Goal: Information Seeking & Learning: Learn about a topic

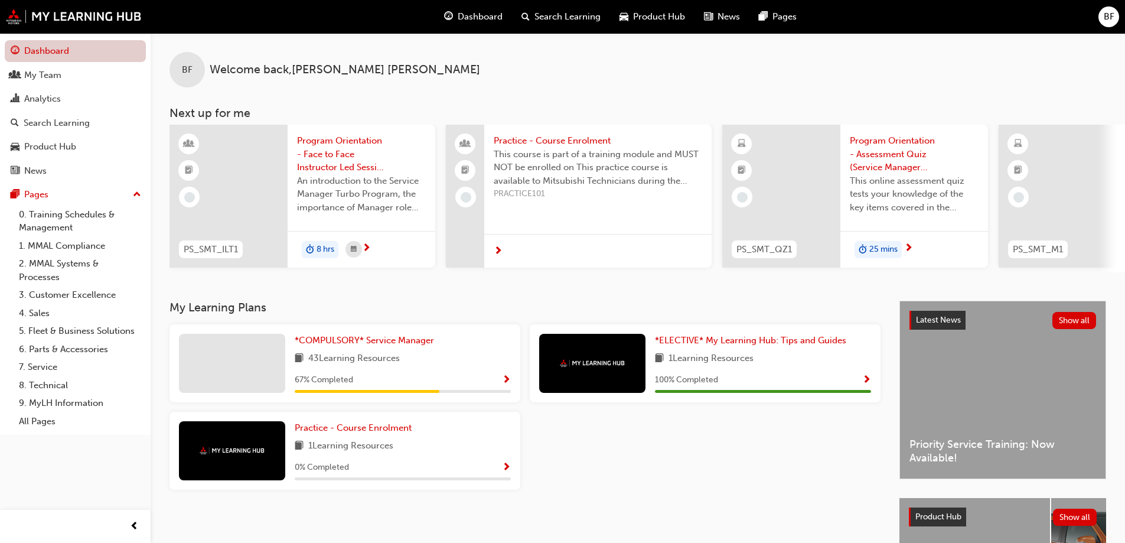
click at [78, 55] on link "Dashboard" at bounding box center [75, 51] width 141 height 22
click at [494, 19] on span "Dashboard" at bounding box center [480, 17] width 45 height 14
click at [595, 17] on span "Search Learning" at bounding box center [567, 17] width 66 height 14
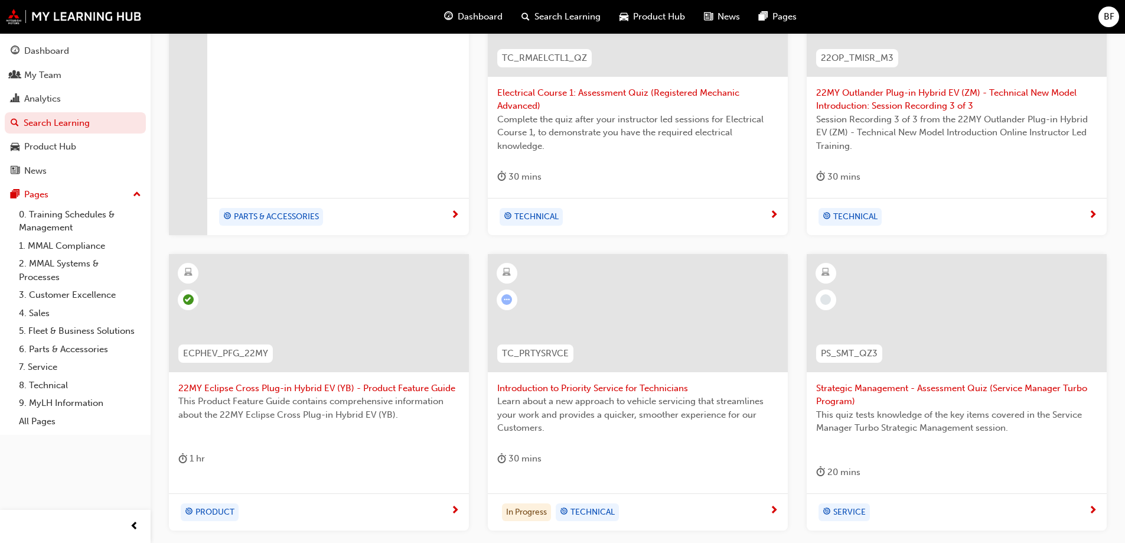
scroll to position [378, 0]
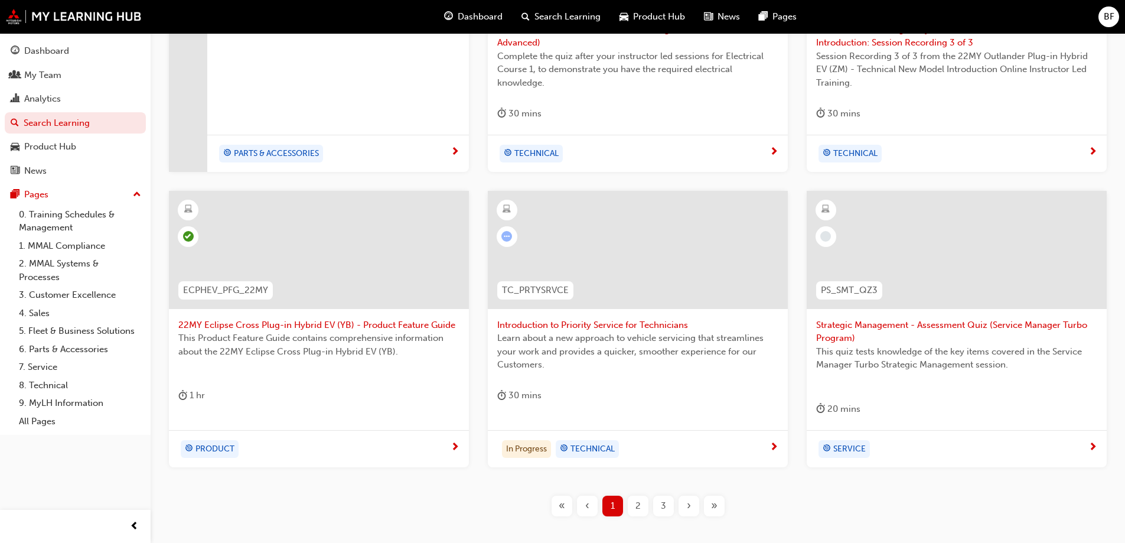
click at [579, 450] on span "TECHNICAL" at bounding box center [592, 449] width 44 height 14
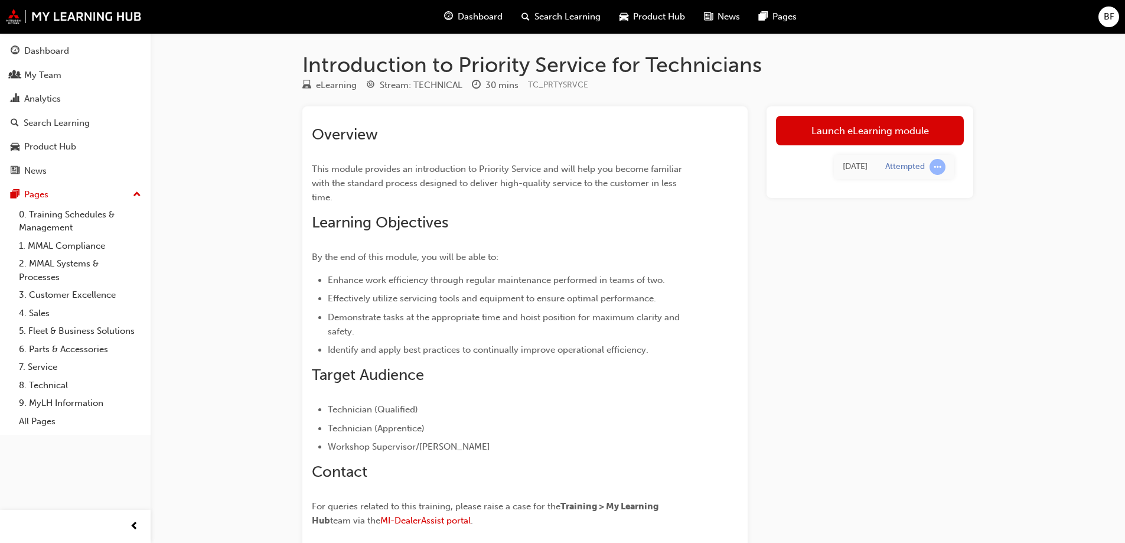
click at [875, 134] on link "Launch eLearning module" at bounding box center [870, 131] width 188 height 30
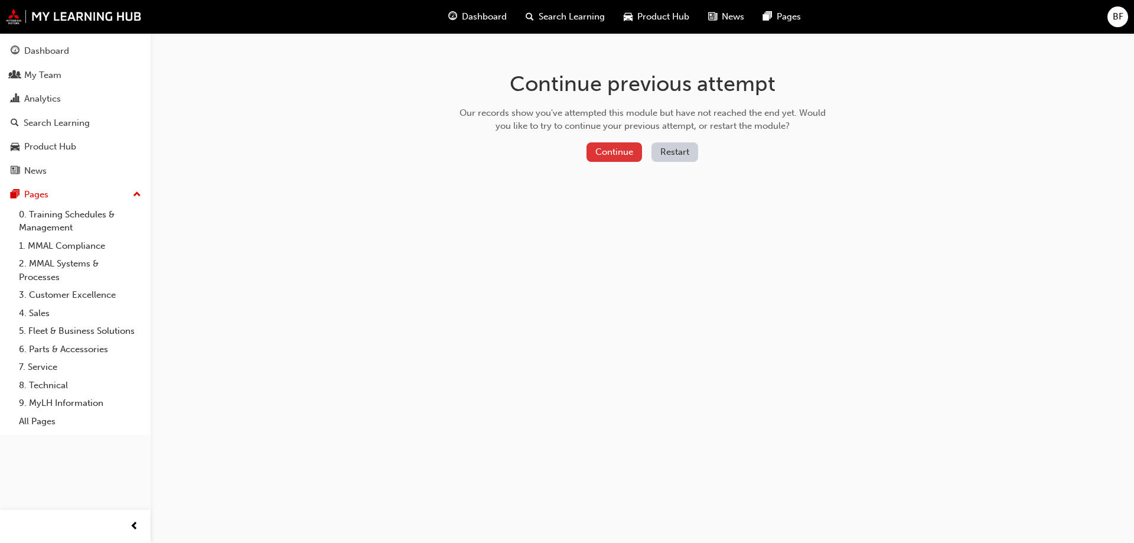
click at [625, 154] on button "Continue" at bounding box center [613, 151] width 55 height 19
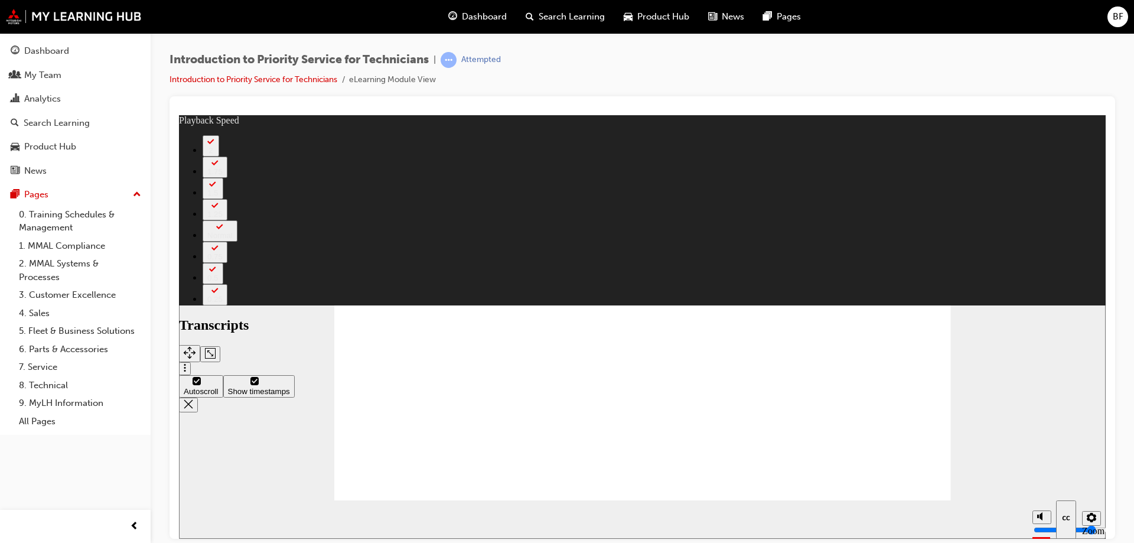
type input "0"
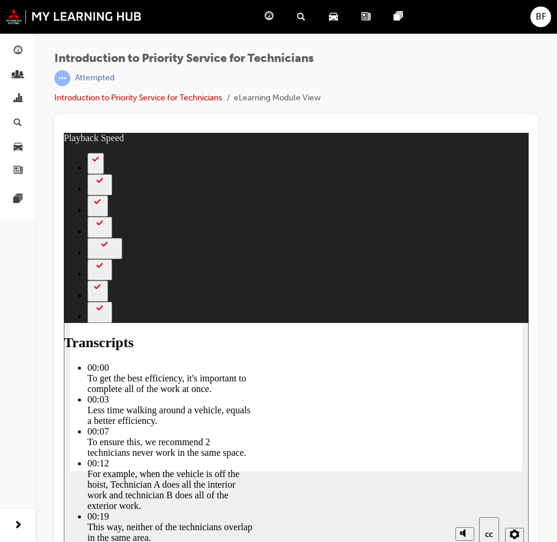
type input "219"
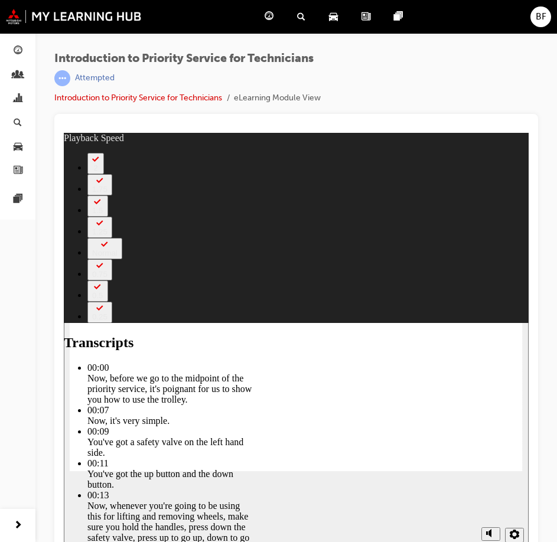
type input "67"
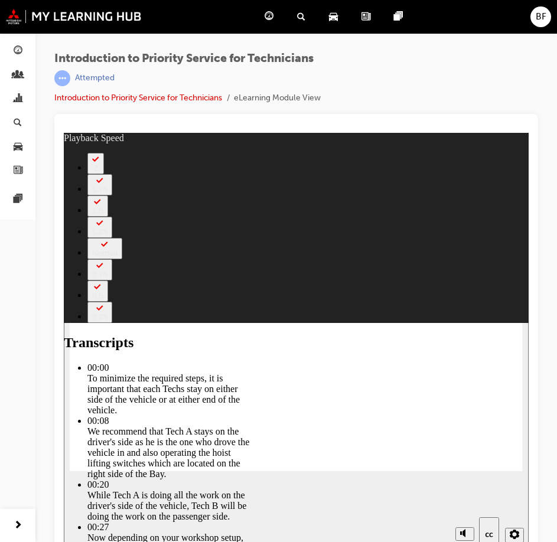
type input "215"
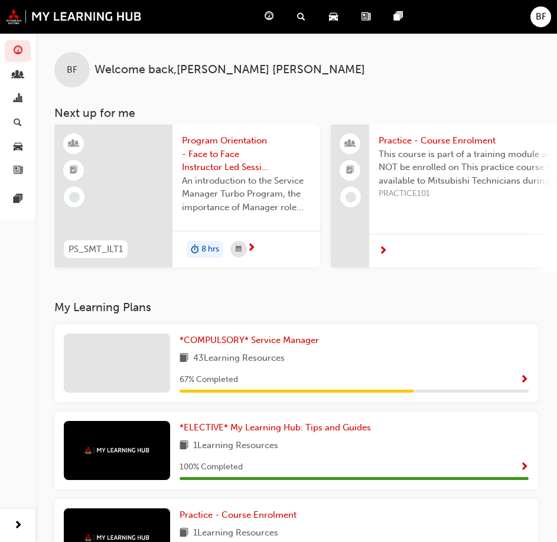
click at [301, 17] on span "search-icon" at bounding box center [301, 16] width 8 height 15
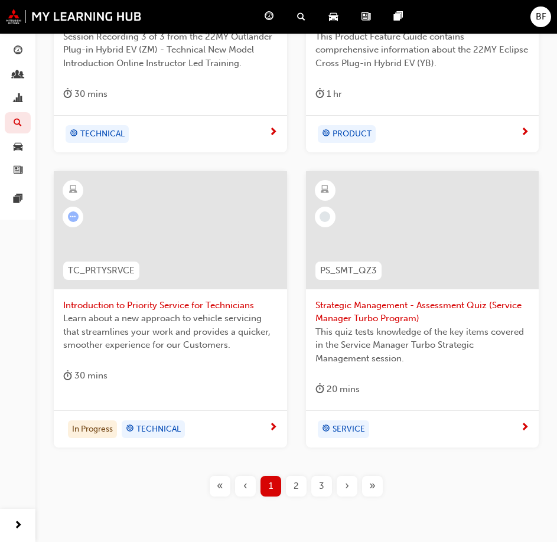
scroll to position [743, 0]
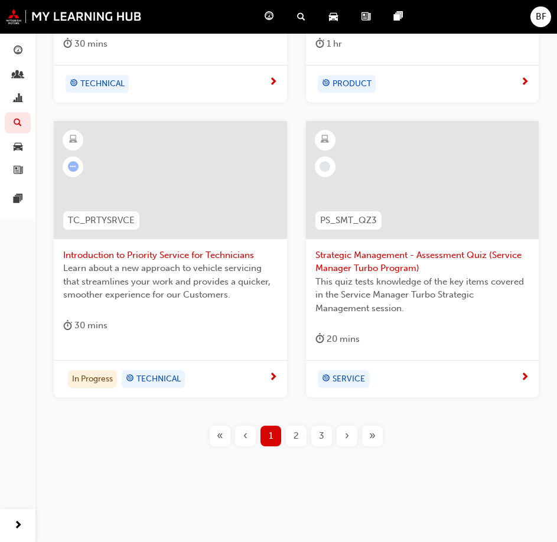
click at [296, 433] on span "2" at bounding box center [295, 436] width 5 height 14
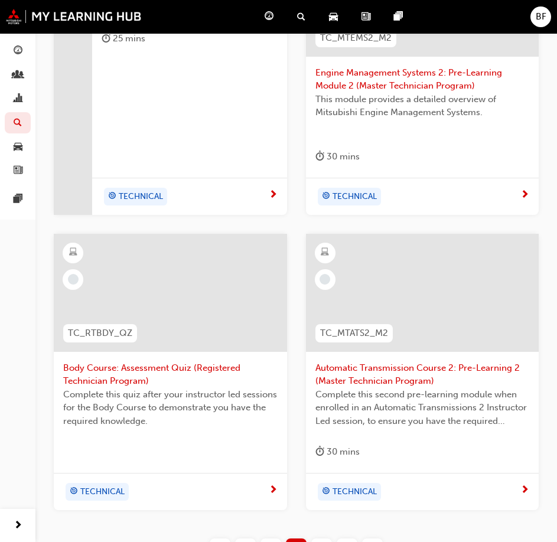
scroll to position [743, 0]
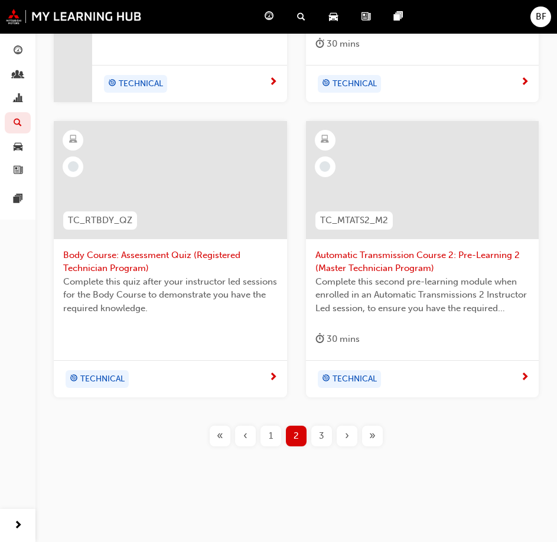
click at [322, 434] on span "3" at bounding box center [321, 436] width 5 height 14
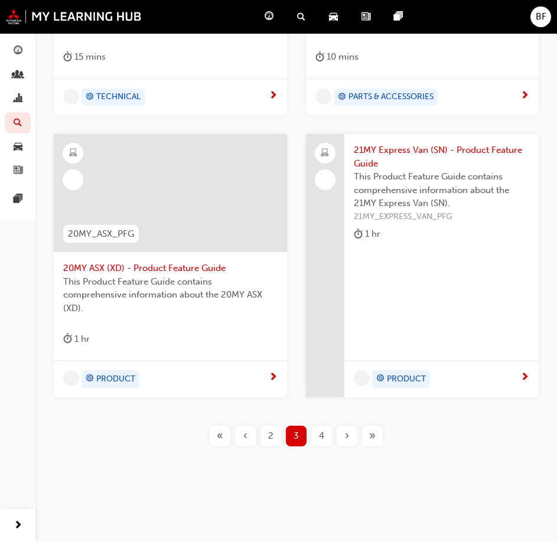
scroll to position [716, 0]
click at [173, 277] on span "This Product Feature Guide contains comprehensive information about the 20MY AS…" at bounding box center [170, 295] width 214 height 40
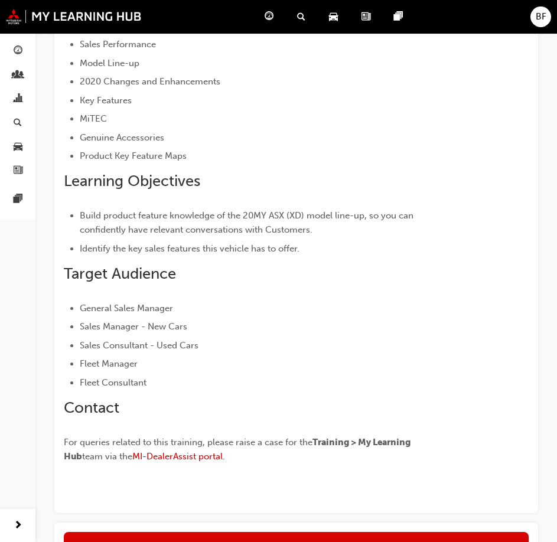
scroll to position [344, 0]
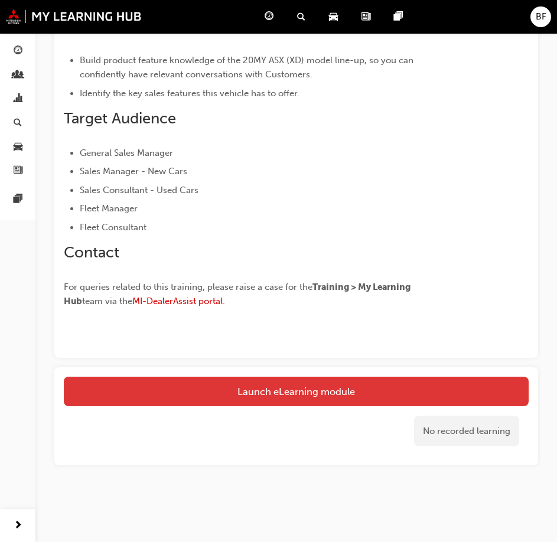
click at [331, 393] on link "Launch eLearning module" at bounding box center [296, 392] width 465 height 30
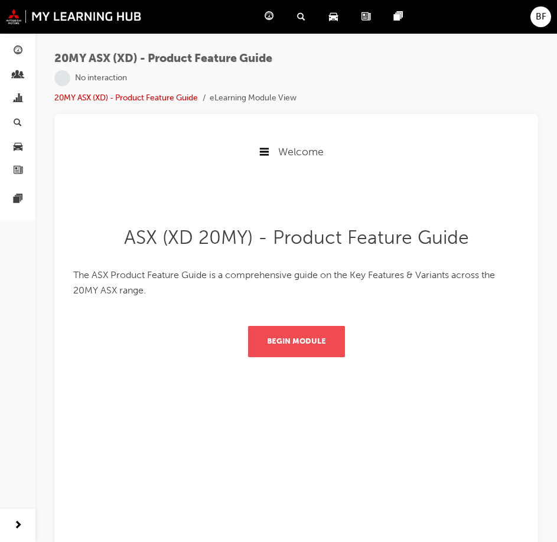
click at [299, 338] on button "Begin Module" at bounding box center [296, 341] width 97 height 31
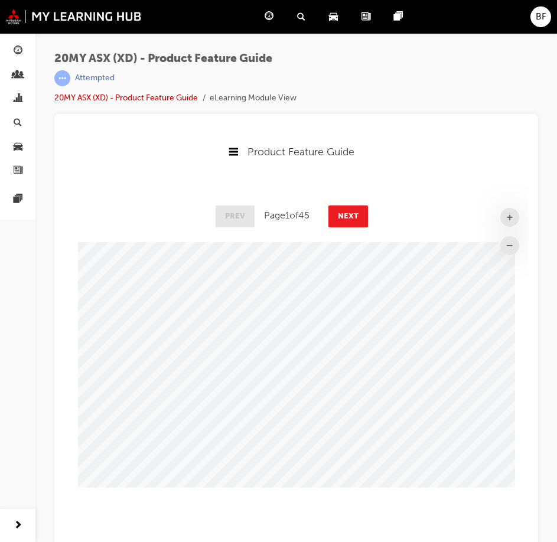
scroll to position [345, 474]
click at [348, 213] on button "Next" at bounding box center [348, 215] width 40 height 21
click at [348, 213] on button "Next" at bounding box center [349, 215] width 40 height 21
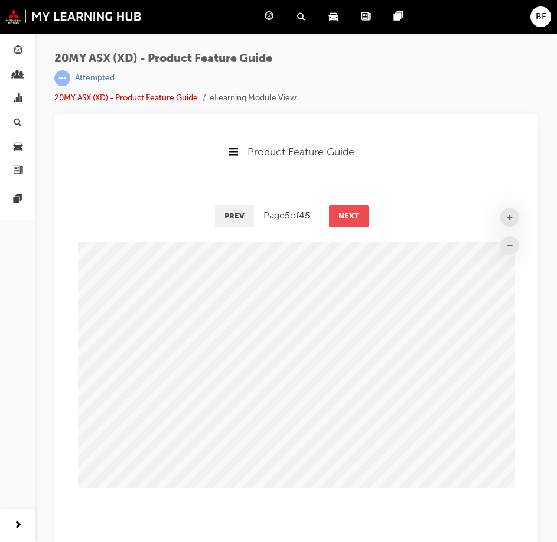
click at [348, 213] on button "Next" at bounding box center [349, 215] width 40 height 21
click at [348, 213] on button "Next" at bounding box center [348, 215] width 40 height 21
click at [348, 213] on button "Next" at bounding box center [349, 215] width 40 height 21
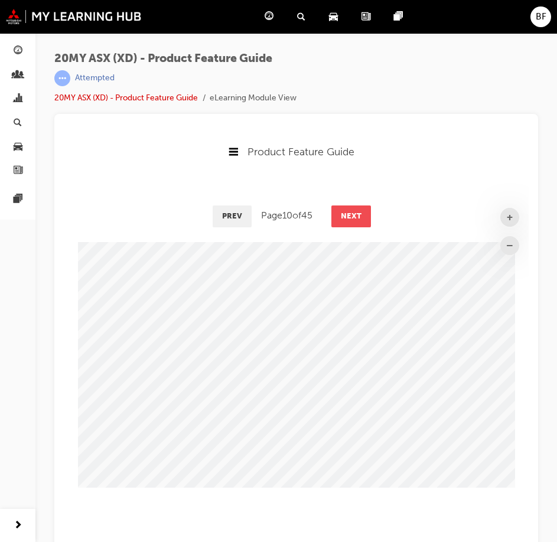
click at [348, 213] on button "Next" at bounding box center [351, 215] width 40 height 21
click at [348, 213] on button "Next" at bounding box center [350, 215] width 40 height 21
click at [348, 213] on button "Next" at bounding box center [351, 215] width 40 height 21
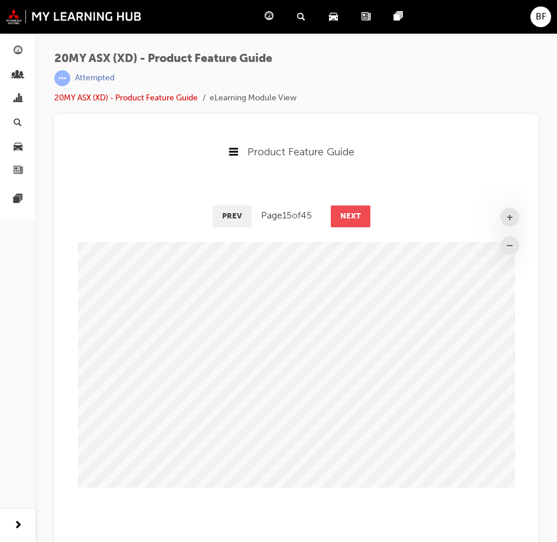
click at [351, 212] on button "Next" at bounding box center [351, 215] width 40 height 21
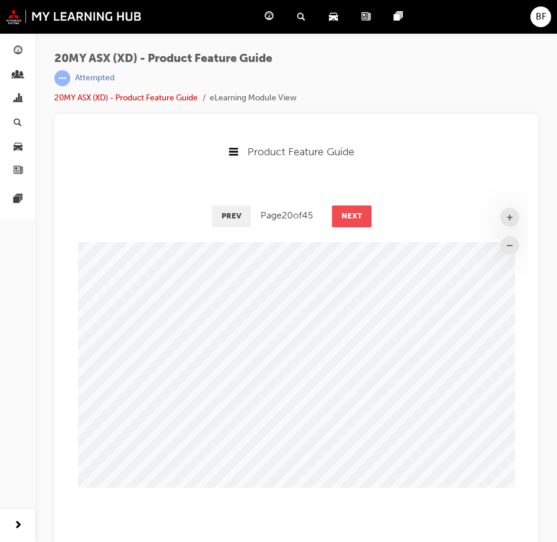
click at [351, 212] on button "Next" at bounding box center [352, 215] width 40 height 21
click at [351, 212] on button "Next" at bounding box center [351, 215] width 40 height 21
click at [351, 212] on button "Next" at bounding box center [352, 215] width 40 height 21
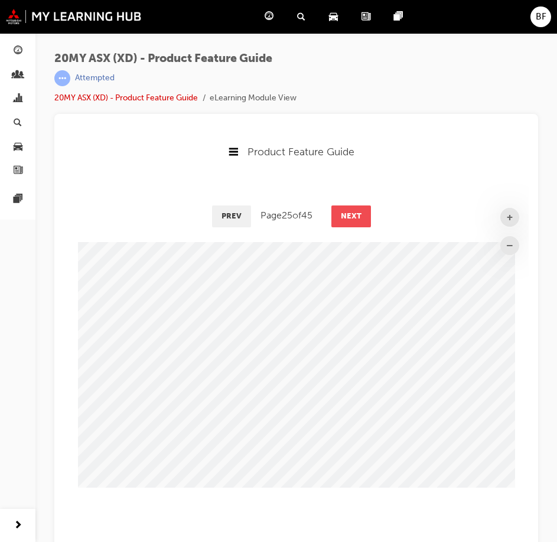
click at [351, 212] on button "Next" at bounding box center [351, 215] width 40 height 21
click at [351, 212] on button "Next" at bounding box center [352, 215] width 40 height 21
click at [351, 212] on button "Next" at bounding box center [351, 215] width 40 height 21
click at [351, 212] on button "Next" at bounding box center [352, 215] width 40 height 21
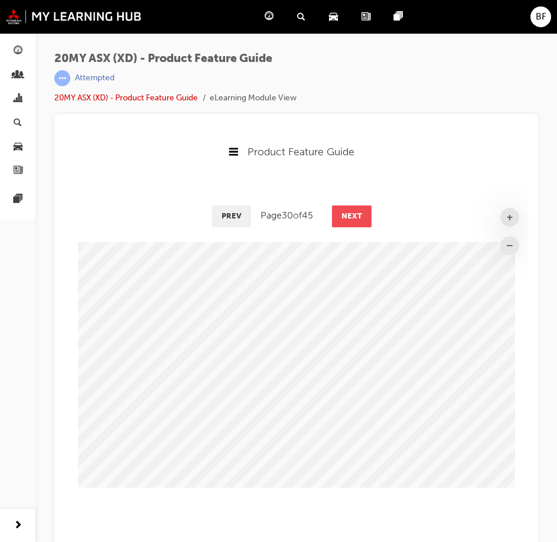
click at [351, 212] on button "Next" at bounding box center [352, 215] width 40 height 21
click at [351, 212] on button "Next" at bounding box center [351, 215] width 40 height 21
click at [351, 212] on button "Next" at bounding box center [352, 215] width 40 height 21
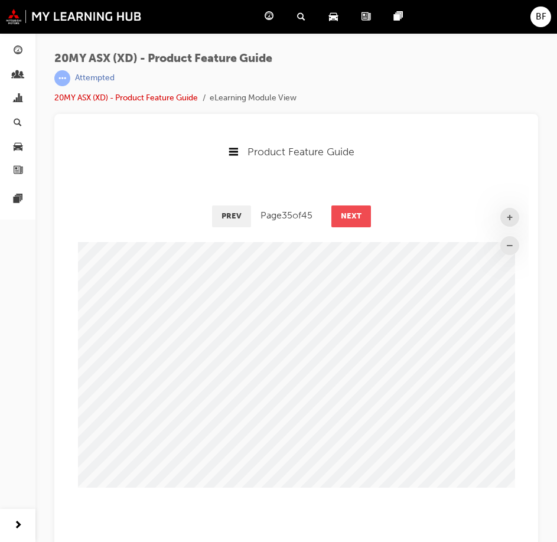
click at [351, 212] on button "Next" at bounding box center [351, 215] width 40 height 21
click at [351, 212] on button "Next" at bounding box center [352, 215] width 40 height 21
click at [351, 212] on button "Next" at bounding box center [351, 215] width 40 height 21
click at [351, 212] on button "Next" at bounding box center [352, 215] width 40 height 21
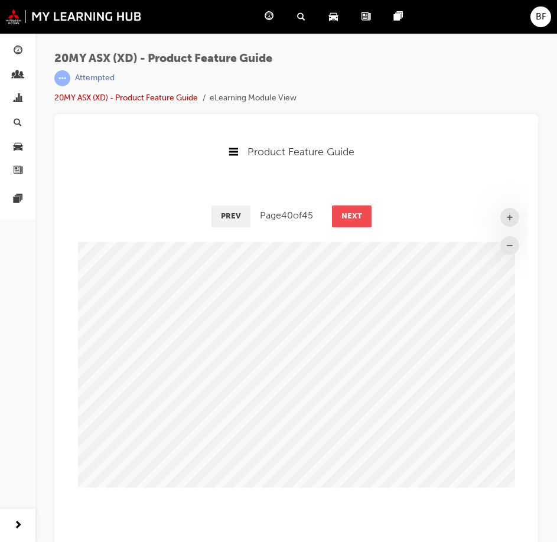
click at [351, 212] on button "Next" at bounding box center [352, 215] width 40 height 21
click at [351, 212] on button "Next" at bounding box center [351, 215] width 40 height 21
click at [351, 212] on button "Next" at bounding box center [352, 215] width 40 height 21
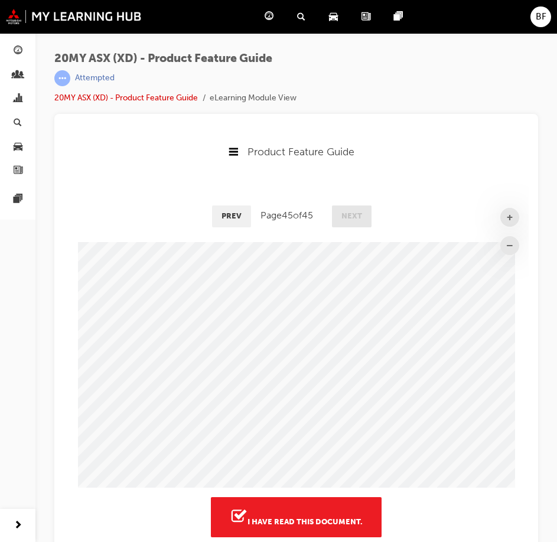
scroll to position [144, 0]
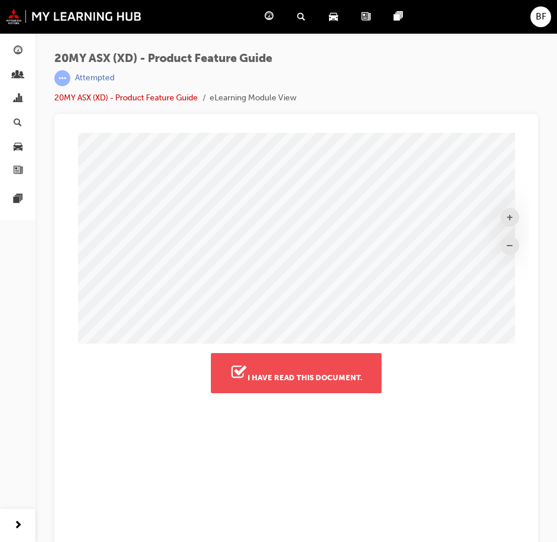
click at [326, 378] on button "I have read this document." at bounding box center [296, 373] width 171 height 40
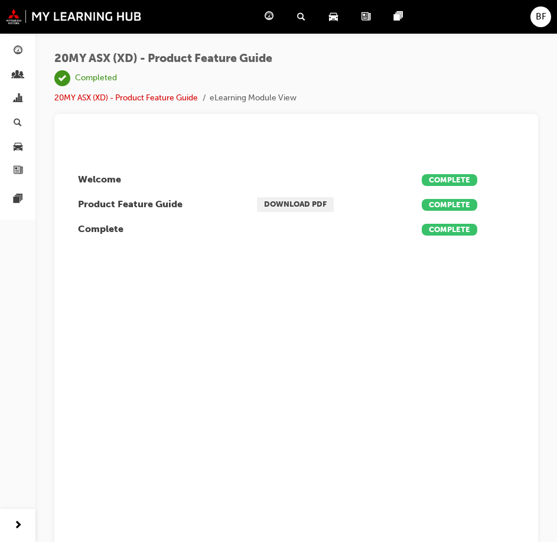
scroll to position [0, 0]
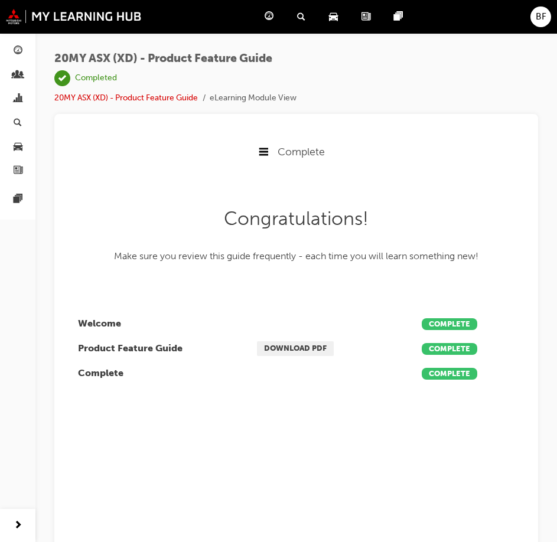
click at [306, 14] on div "Search Learning" at bounding box center [304, 17] width 32 height 24
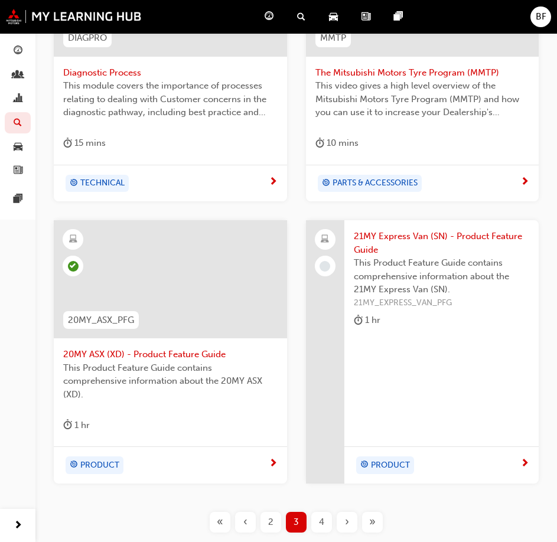
scroll to position [716, 0]
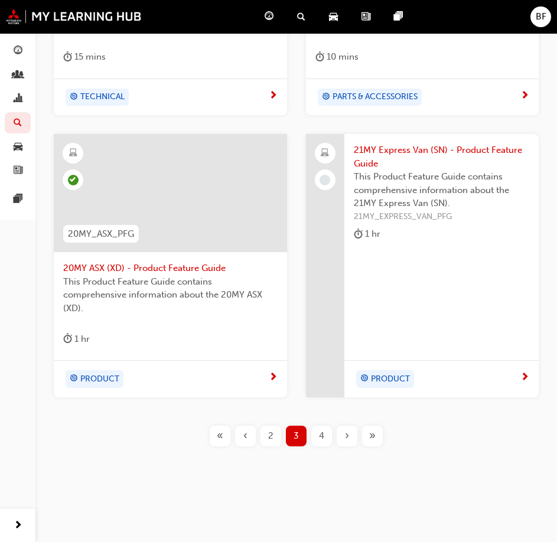
click at [435, 186] on span "This Product Feature Guide contains comprehensive information about the 21MY Ex…" at bounding box center [442, 190] width 176 height 40
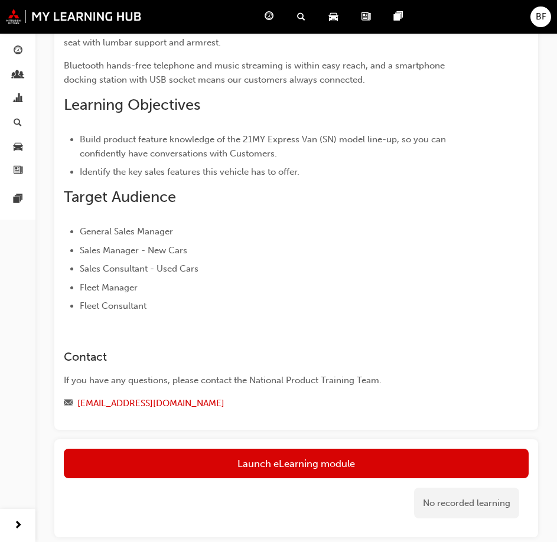
scroll to position [324, 0]
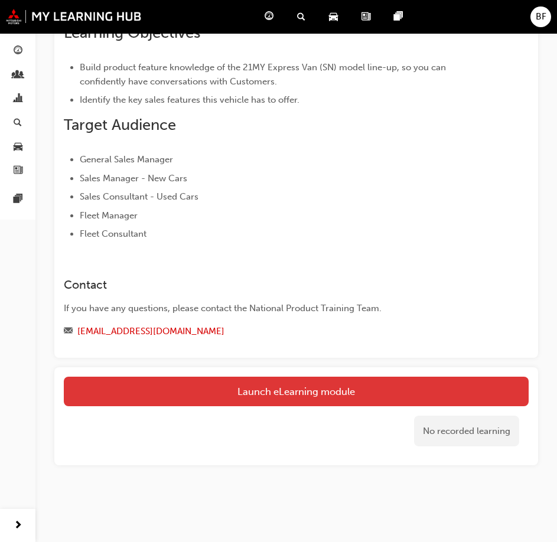
click at [349, 393] on link "Launch eLearning module" at bounding box center [296, 392] width 465 height 30
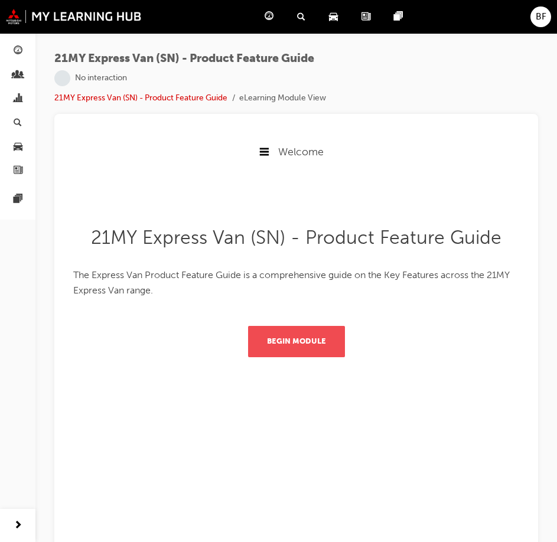
click at [306, 347] on button "Begin Module" at bounding box center [296, 341] width 97 height 31
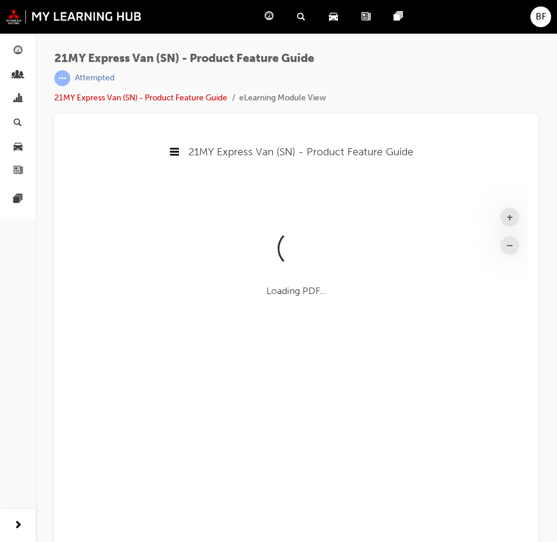
scroll to position [345, 474]
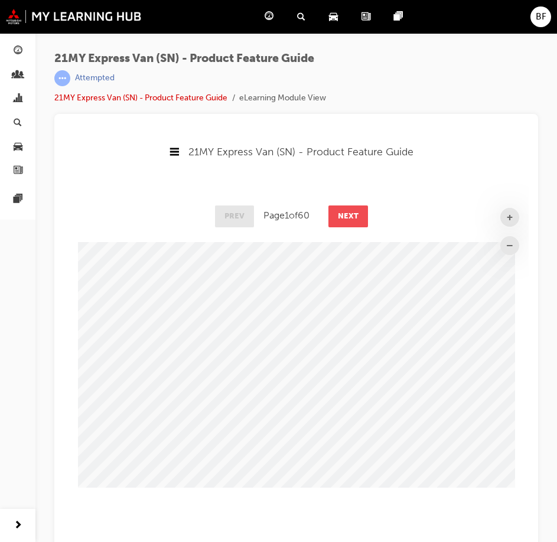
click at [347, 218] on button "Next" at bounding box center [348, 215] width 40 height 21
click at [348, 219] on button "Next" at bounding box center [349, 215] width 40 height 21
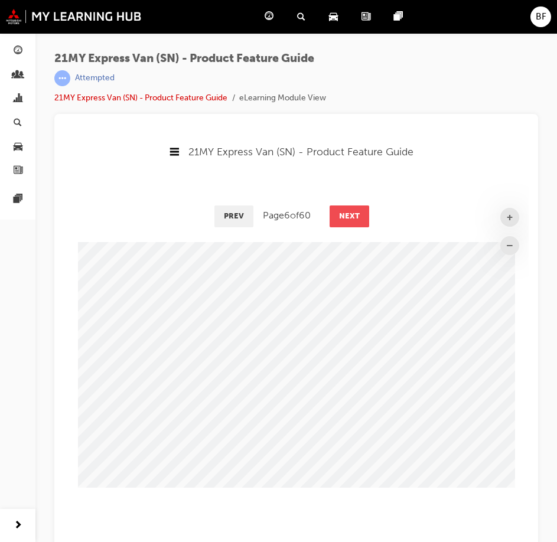
click at [348, 219] on button "Next" at bounding box center [349, 215] width 40 height 21
click at [348, 219] on button "Next" at bounding box center [351, 215] width 40 height 21
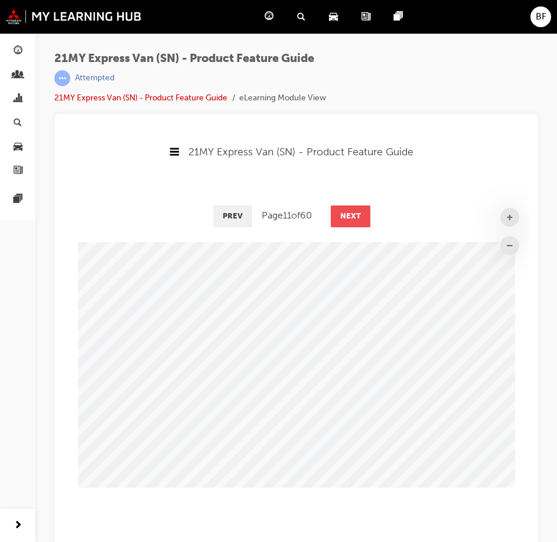
click at [348, 219] on button "Next" at bounding box center [351, 215] width 40 height 21
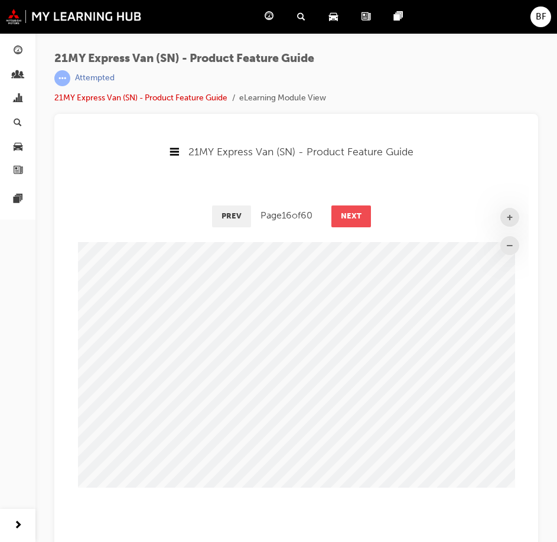
click at [348, 219] on button "Next" at bounding box center [351, 215] width 40 height 21
click at [348, 219] on button "Next" at bounding box center [352, 215] width 40 height 21
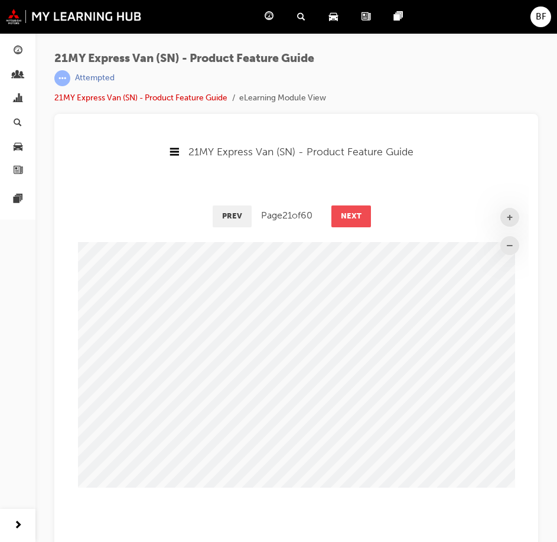
click at [348, 219] on button "Next" at bounding box center [351, 215] width 40 height 21
click at [348, 219] on button "Next" at bounding box center [352, 215] width 40 height 21
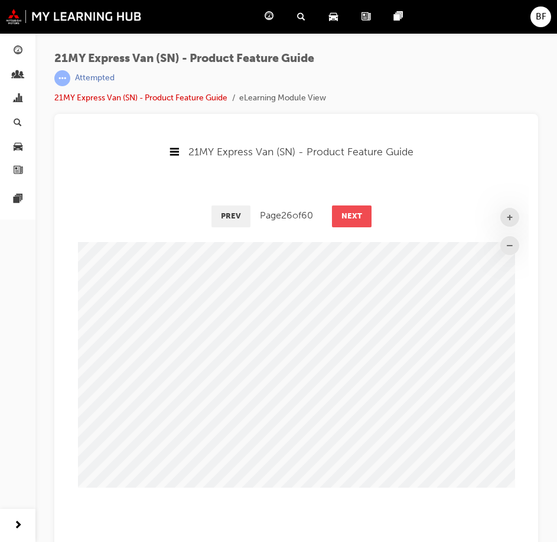
click at [348, 219] on button "Next" at bounding box center [352, 215] width 40 height 21
click at [348, 219] on button "Next" at bounding box center [351, 215] width 40 height 21
click at [348, 219] on button "Next" at bounding box center [352, 215] width 40 height 21
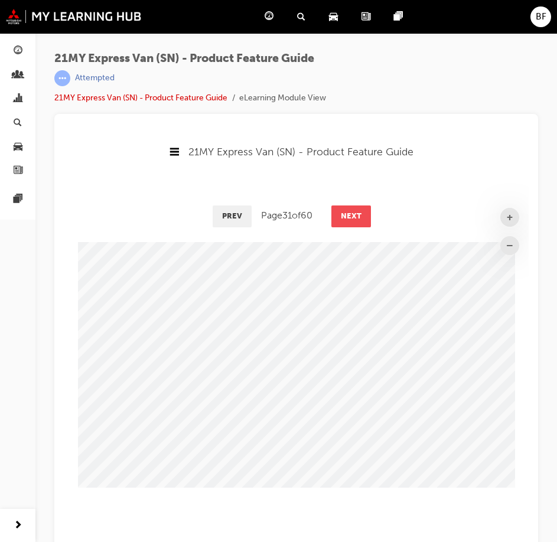
click at [348, 219] on button "Next" at bounding box center [351, 215] width 40 height 21
click at [348, 219] on button "Next" at bounding box center [352, 215] width 40 height 21
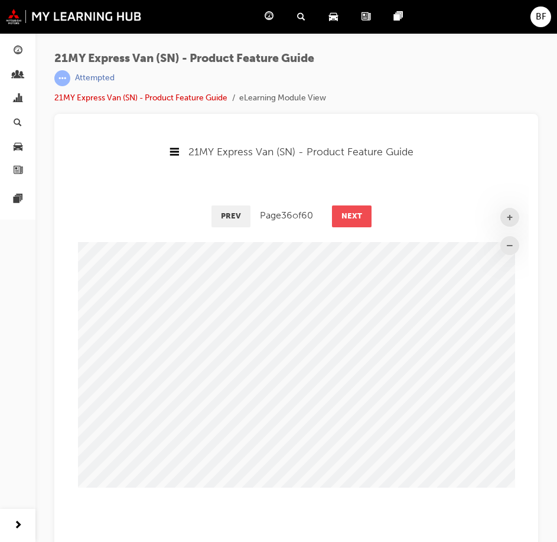
click at [348, 219] on button "Next" at bounding box center [352, 215] width 40 height 21
click at [348, 219] on button "Next" at bounding box center [351, 215] width 40 height 21
click at [348, 219] on button "Next" at bounding box center [352, 215] width 40 height 21
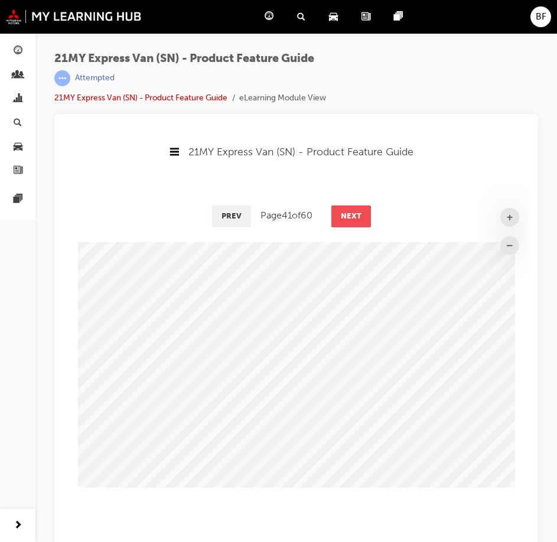
click at [348, 219] on button "Next" at bounding box center [351, 215] width 40 height 21
click at [348, 219] on button "Next" at bounding box center [352, 215] width 40 height 21
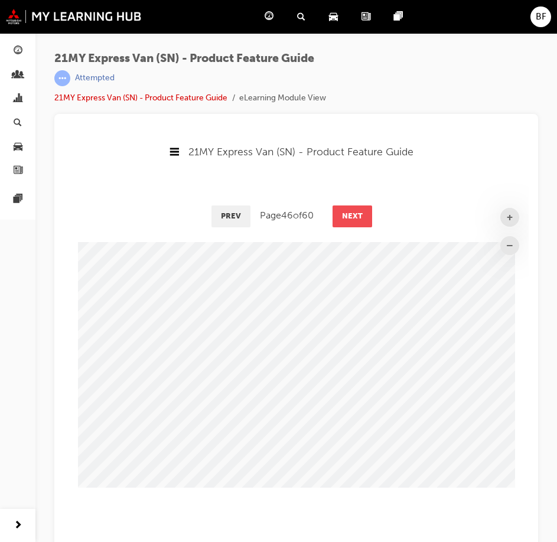
click at [348, 219] on button "Next" at bounding box center [352, 215] width 40 height 21
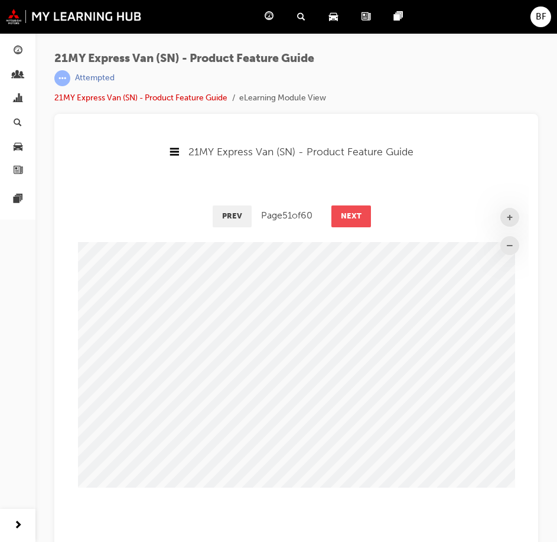
click at [348, 219] on button "Next" at bounding box center [351, 215] width 40 height 21
click at [348, 219] on button "Next" at bounding box center [352, 215] width 40 height 21
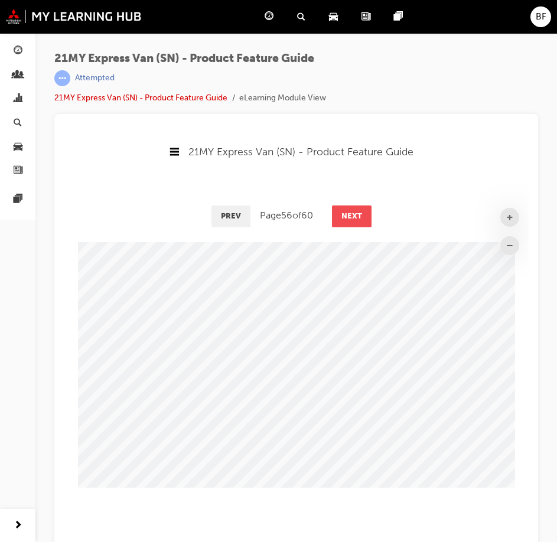
click at [348, 219] on button "Next" at bounding box center [352, 215] width 40 height 21
click at [348, 219] on button "Next" at bounding box center [351, 215] width 40 height 21
click at [348, 219] on button "Next" at bounding box center [352, 215] width 40 height 21
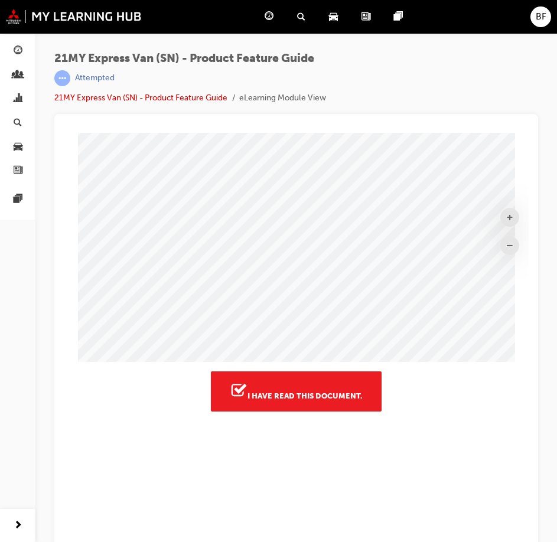
scroll to position [144, 0]
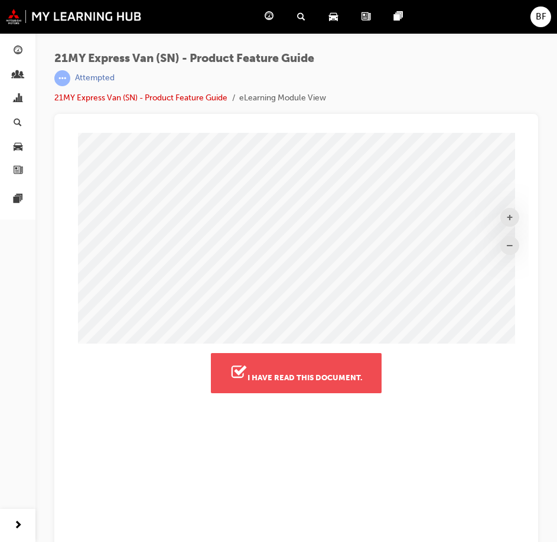
click at [290, 376] on button "I have read this document." at bounding box center [296, 373] width 171 height 40
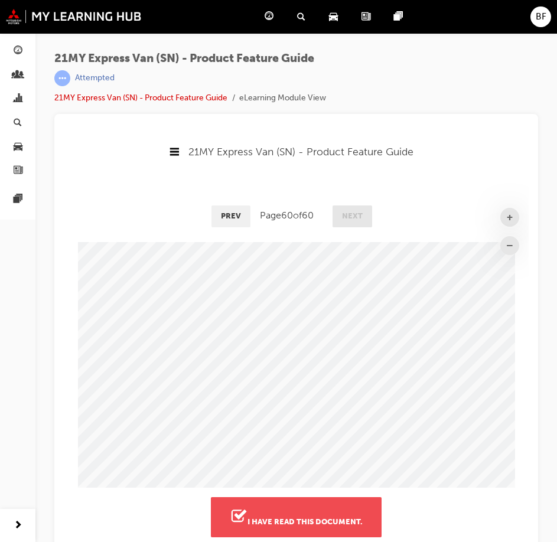
scroll to position [253, 474]
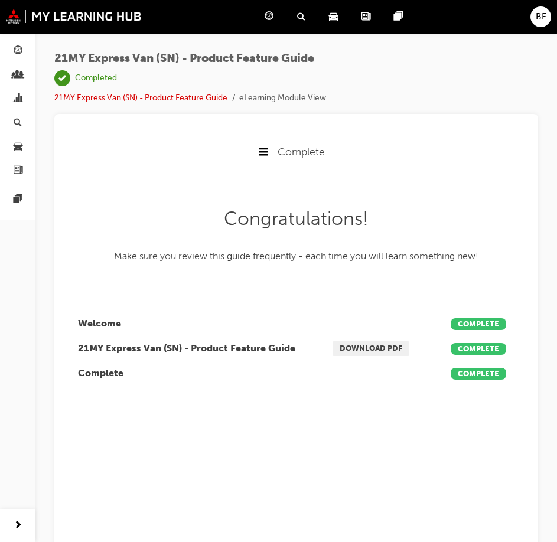
click at [305, 14] on div "Search Learning" at bounding box center [304, 17] width 32 height 24
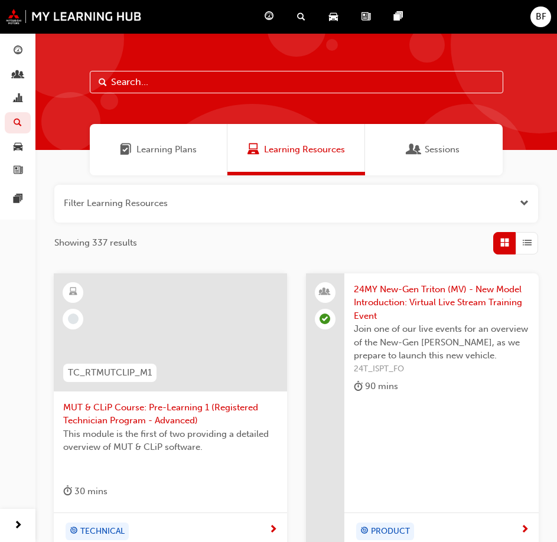
click at [525, 240] on span "List" at bounding box center [527, 243] width 9 height 14
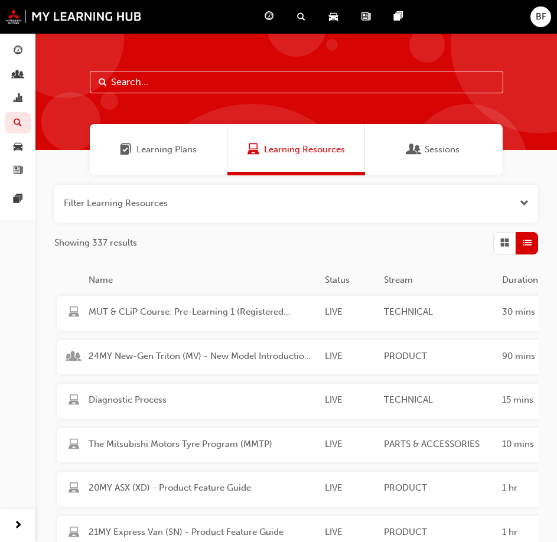
click at [139, 199] on button "button" at bounding box center [296, 204] width 484 height 38
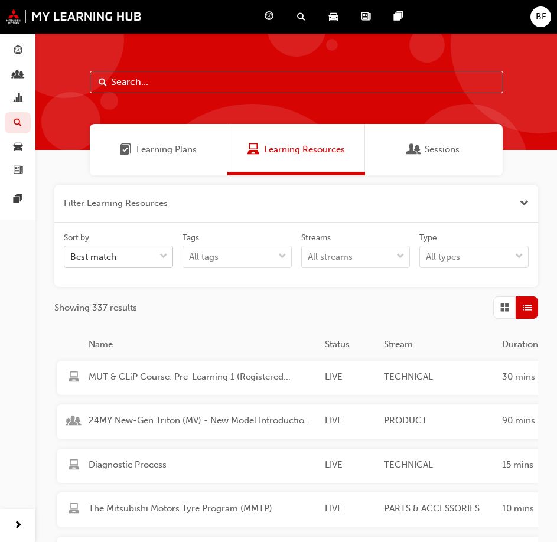
click at [156, 256] on div at bounding box center [164, 256] width 18 height 21
click at [71, 256] on input "Sort by Best match" at bounding box center [70, 257] width 1 height 10
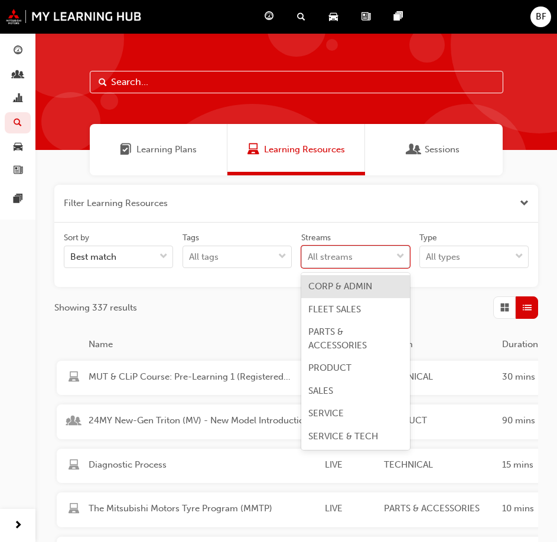
click at [374, 262] on div "All streams" at bounding box center [347, 257] width 90 height 21
click at [309, 262] on input "Streams option CORP & ADMIN focused, 1 of 8. 8 results available. Use Up and Do…" at bounding box center [308, 257] width 1 height 10
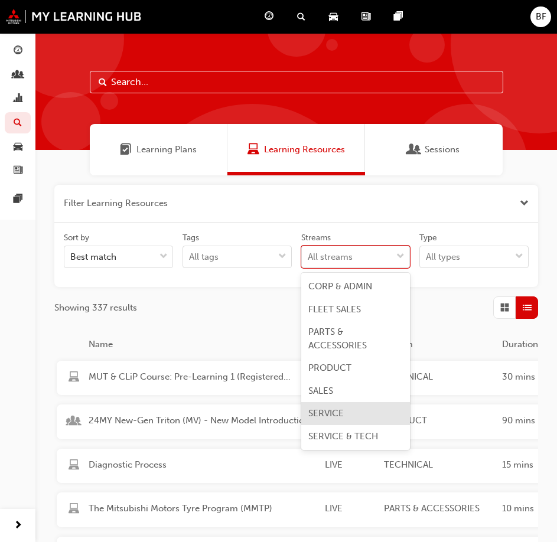
click at [355, 409] on div "SERVICE" at bounding box center [355, 413] width 109 height 23
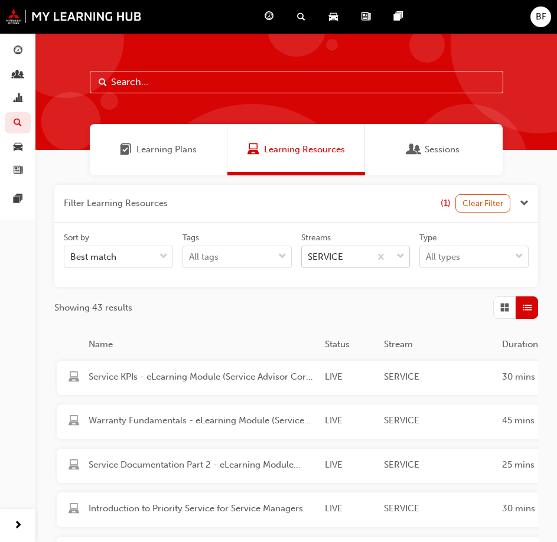
click at [396, 259] on span "down-icon" at bounding box center [400, 256] width 8 height 15
click at [309, 259] on input "Streams SERVICE" at bounding box center [308, 257] width 1 height 10
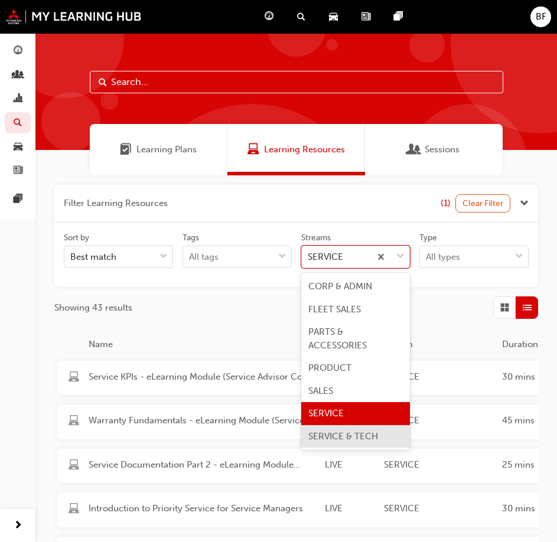
click at [350, 441] on span "SERVICE & TECH" at bounding box center [343, 436] width 70 height 11
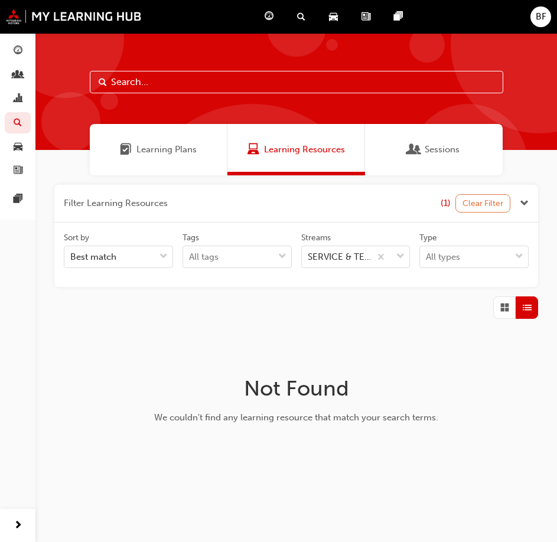
click at [489, 205] on button "Clear Filter" at bounding box center [482, 203] width 55 height 18
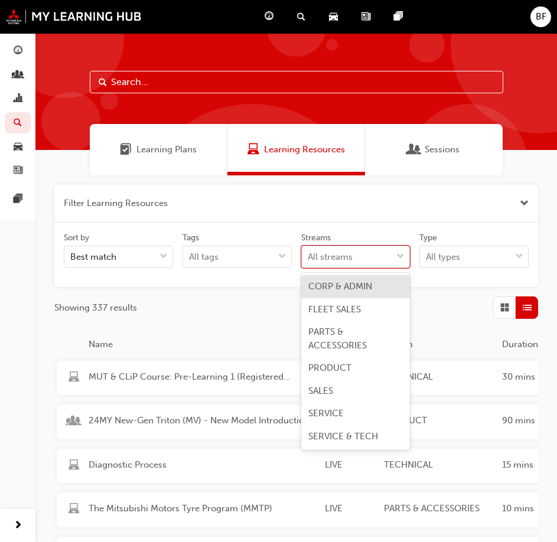
click at [388, 263] on div "All streams" at bounding box center [347, 257] width 90 height 21
click at [309, 262] on input "Streams option CORP & ADMIN focused, 1 of 8. 8 results available. Use Up and Do…" at bounding box center [308, 257] width 1 height 10
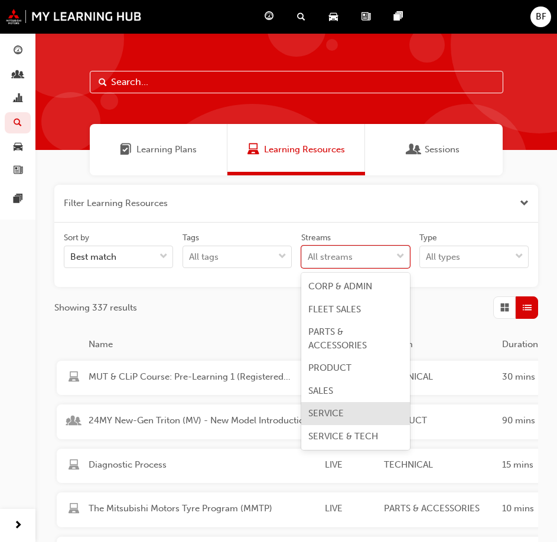
click at [351, 413] on div "SERVICE" at bounding box center [355, 413] width 109 height 23
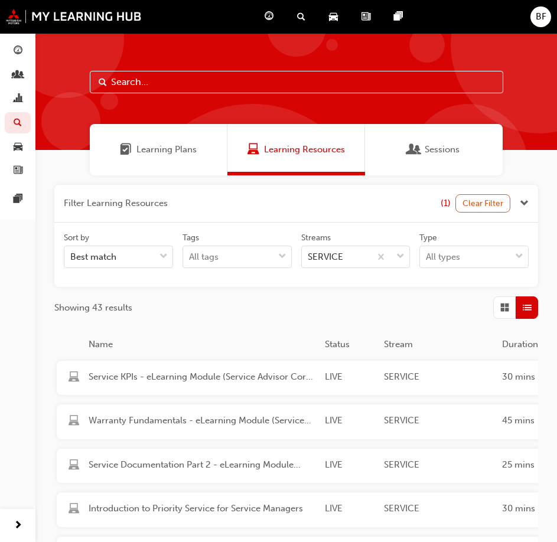
click at [526, 312] on span "List" at bounding box center [527, 308] width 9 height 14
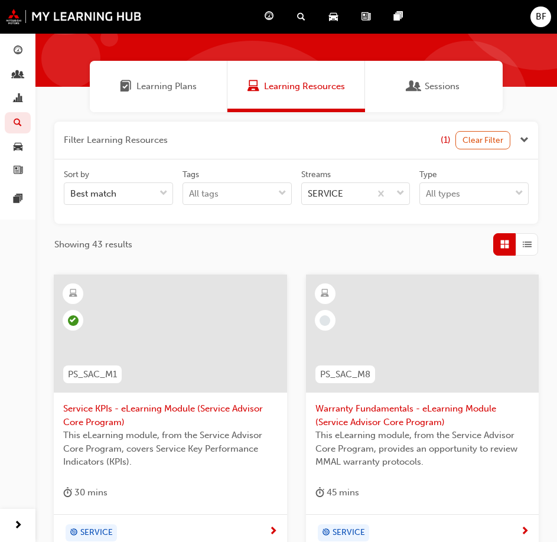
scroll to position [126, 0]
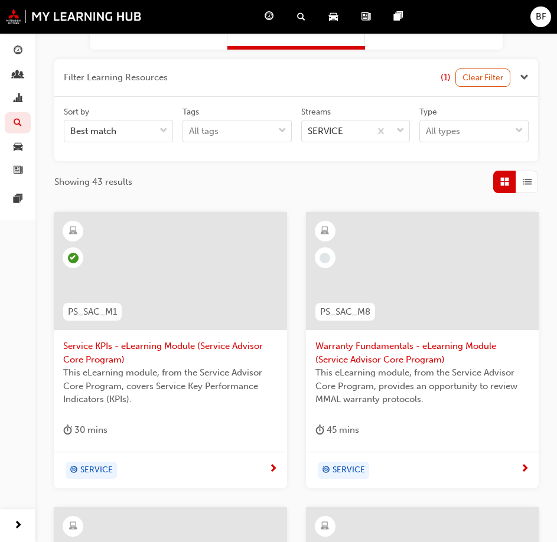
click at [394, 350] on span "Warranty Fundamentals - eLearning Module (Service Advisor Core Program)" at bounding box center [422, 352] width 214 height 27
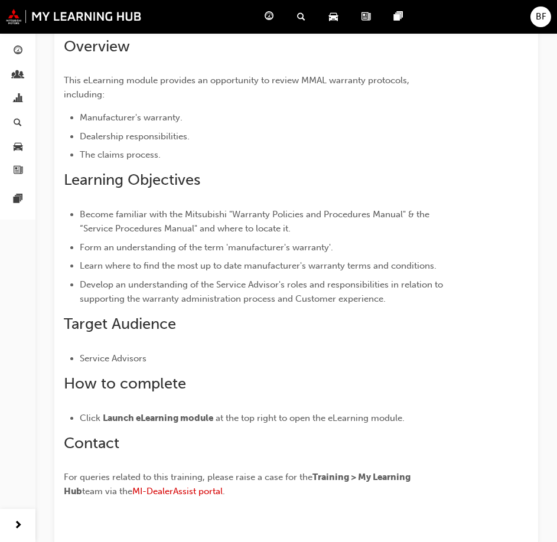
scroll to position [443, 0]
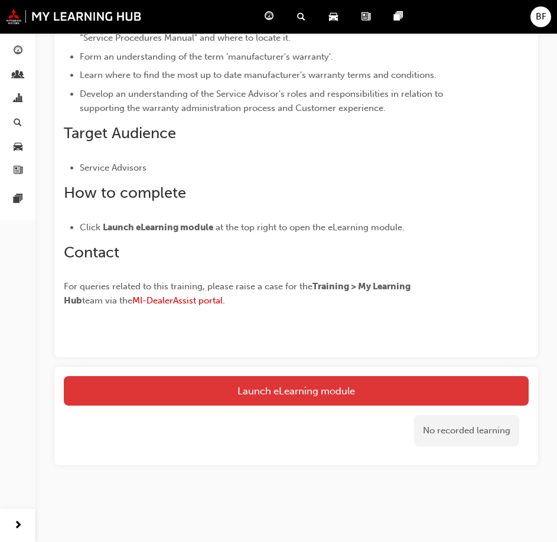
click at [353, 386] on button "Launch eLearning module" at bounding box center [296, 391] width 465 height 30
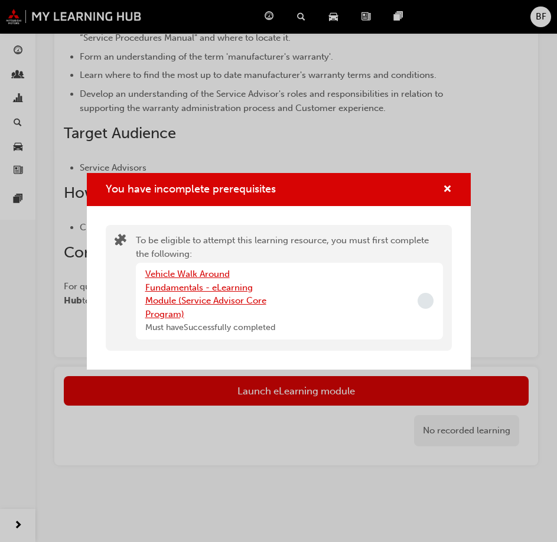
click at [203, 275] on link "Vehicle Walk Around Fundamentals - eLearning Module (Service Advisor Core Progr…" at bounding box center [205, 294] width 121 height 51
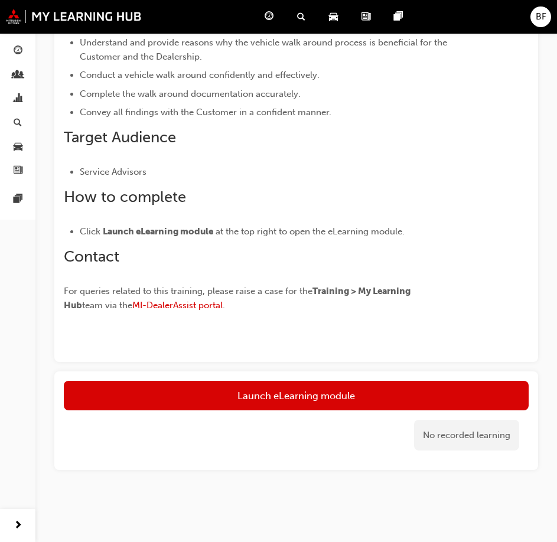
scroll to position [375, 0]
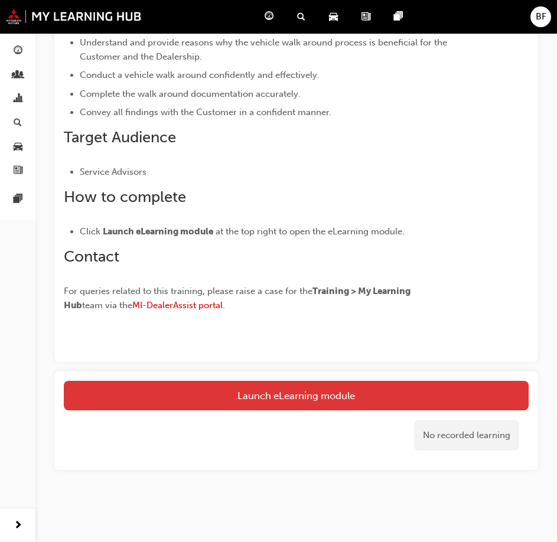
click at [333, 404] on link "Launch eLearning module" at bounding box center [296, 396] width 465 height 30
